Goal: Navigation & Orientation: Find specific page/section

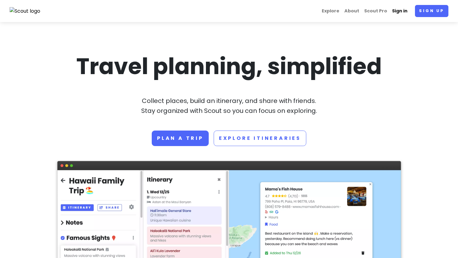
click at [405, 10] on link "Sign in" at bounding box center [399, 11] width 20 height 12
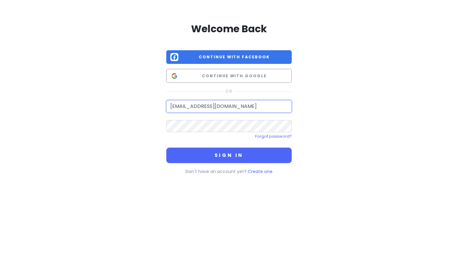
type input "[EMAIL_ADDRESS][DOMAIN_NAME]"
click at [229, 154] on button "Sign in" at bounding box center [228, 154] width 125 height 15
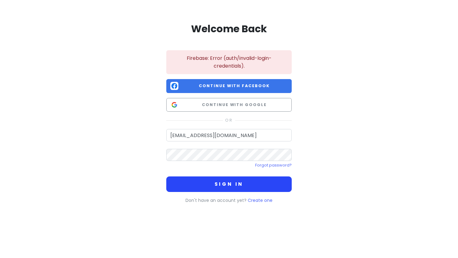
click at [211, 184] on button "Sign in" at bounding box center [228, 183] width 125 height 15
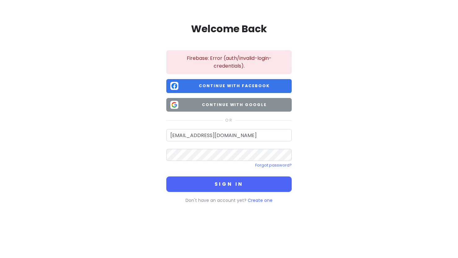
click at [224, 99] on button "Continue with Google" at bounding box center [228, 105] width 125 height 14
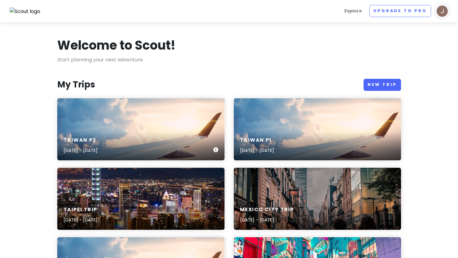
click at [135, 128] on div "Taiwan P2 [DATE] - [DATE]" at bounding box center [140, 129] width 167 height 62
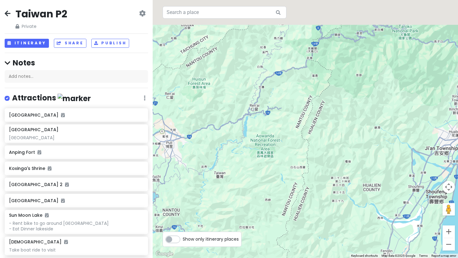
drag, startPoint x: 372, startPoint y: 49, endPoint x: 228, endPoint y: 198, distance: 208.0
click at [228, 198] on div at bounding box center [305, 129] width 305 height 258
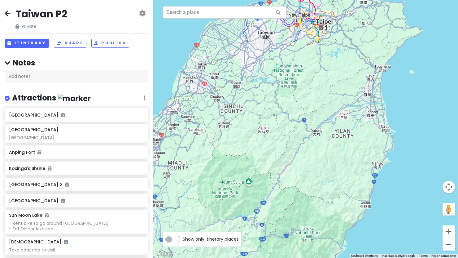
drag, startPoint x: 299, startPoint y: 113, endPoint x: 301, endPoint y: 219, distance: 106.5
click at [301, 219] on div at bounding box center [305, 129] width 305 height 258
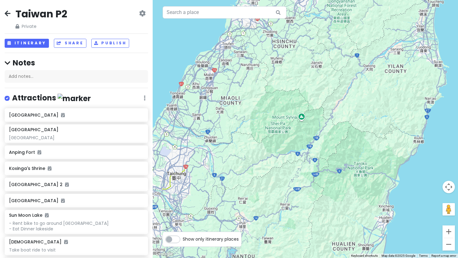
drag, startPoint x: 261, startPoint y: 113, endPoint x: 309, endPoint y: 27, distance: 98.7
click at [309, 27] on div at bounding box center [305, 129] width 305 height 258
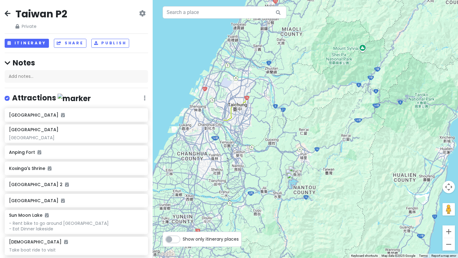
drag, startPoint x: 267, startPoint y: 78, endPoint x: 336, endPoint y: 37, distance: 79.8
click at [336, 37] on div at bounding box center [305, 129] width 305 height 258
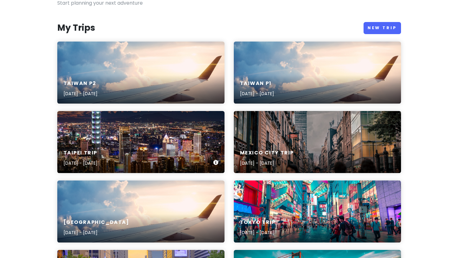
scroll to position [55, 0]
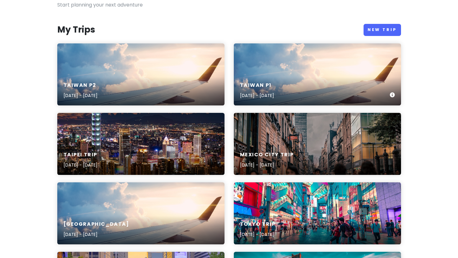
click at [332, 69] on div "Taiwan P1 [DATE] - [DATE]" at bounding box center [317, 74] width 167 height 62
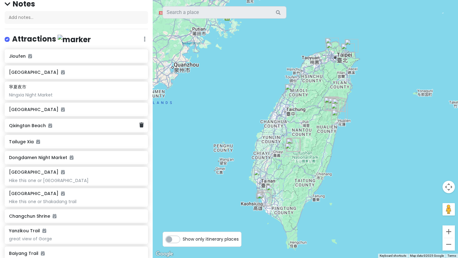
scroll to position [63, 0]
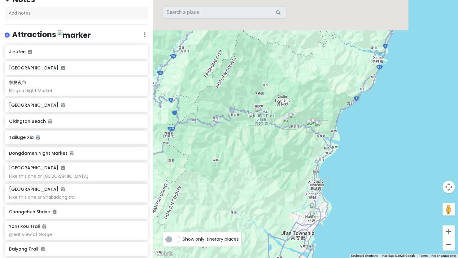
drag, startPoint x: 257, startPoint y: 53, endPoint x: 262, endPoint y: 157, distance: 104.1
click at [262, 157] on div at bounding box center [305, 129] width 305 height 258
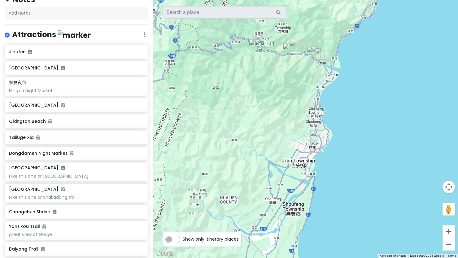
drag, startPoint x: 337, startPoint y: 212, endPoint x: 338, endPoint y: 137, distance: 74.6
click at [338, 137] on div at bounding box center [305, 129] width 305 height 258
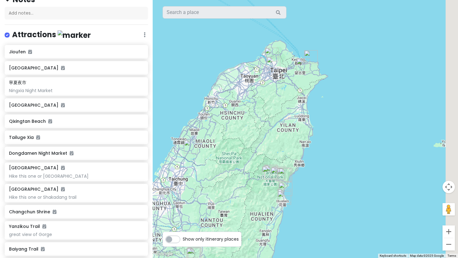
drag, startPoint x: 275, startPoint y: 61, endPoint x: 245, endPoint y: 126, distance: 71.5
click at [245, 126] on div at bounding box center [305, 129] width 305 height 258
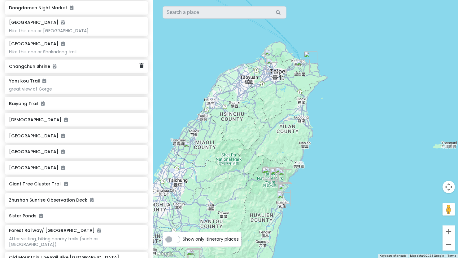
scroll to position [213, 0]
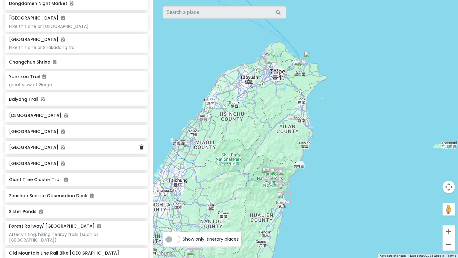
click at [69, 147] on h6 "[GEOGRAPHIC_DATA]" at bounding box center [74, 147] width 130 height 6
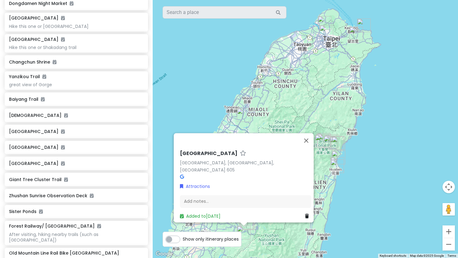
click at [178, 106] on div "[GEOGRAPHIC_DATA] [GEOGRAPHIC_DATA], [GEOGRAPHIC_DATA], [GEOGRAPHIC_DATA] 605 A…" at bounding box center [305, 129] width 305 height 258
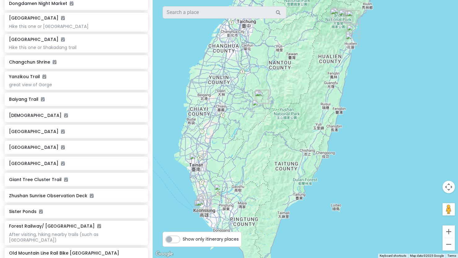
drag, startPoint x: 281, startPoint y: 210, endPoint x: 297, endPoint y: 83, distance: 128.4
click at [297, 83] on div at bounding box center [305, 129] width 305 height 258
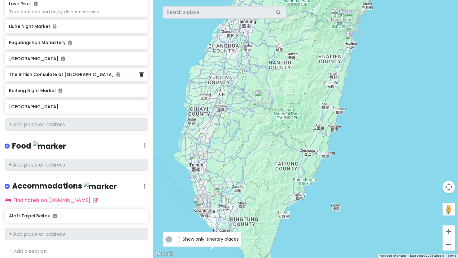
scroll to position [514, 0]
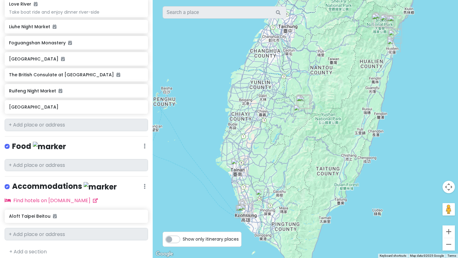
drag, startPoint x: 323, startPoint y: 167, endPoint x: 289, endPoint y: 146, distance: 40.0
click at [289, 146] on div at bounding box center [305, 129] width 305 height 258
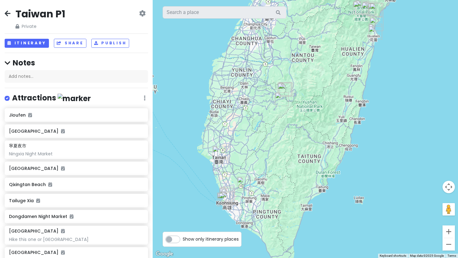
scroll to position [0, 0]
click at [29, 43] on button "Itinerary" at bounding box center [27, 43] width 44 height 9
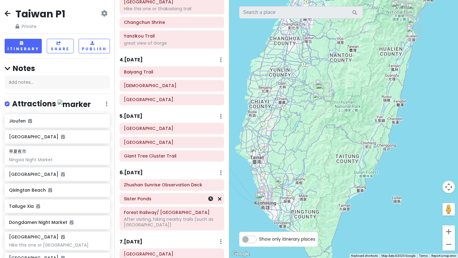
scroll to position [201, 0]
